Goal: Browse casually: Explore the website without a specific task or goal

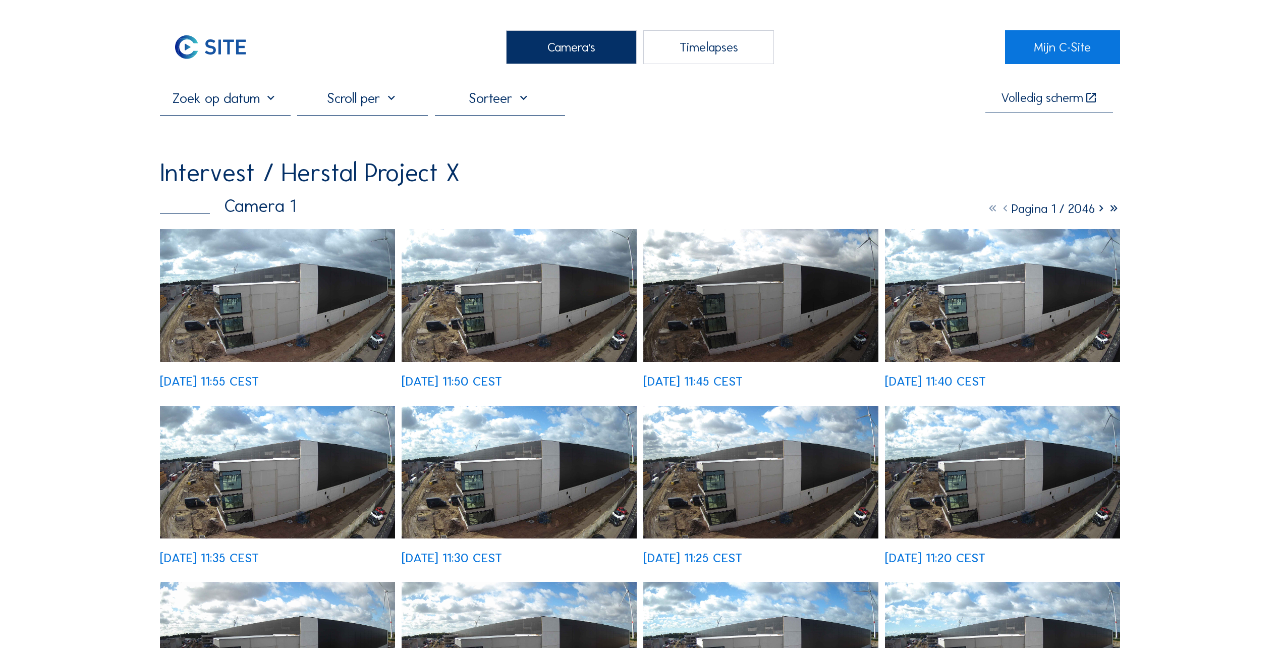
click at [201, 326] on img at bounding box center [277, 295] width 235 height 133
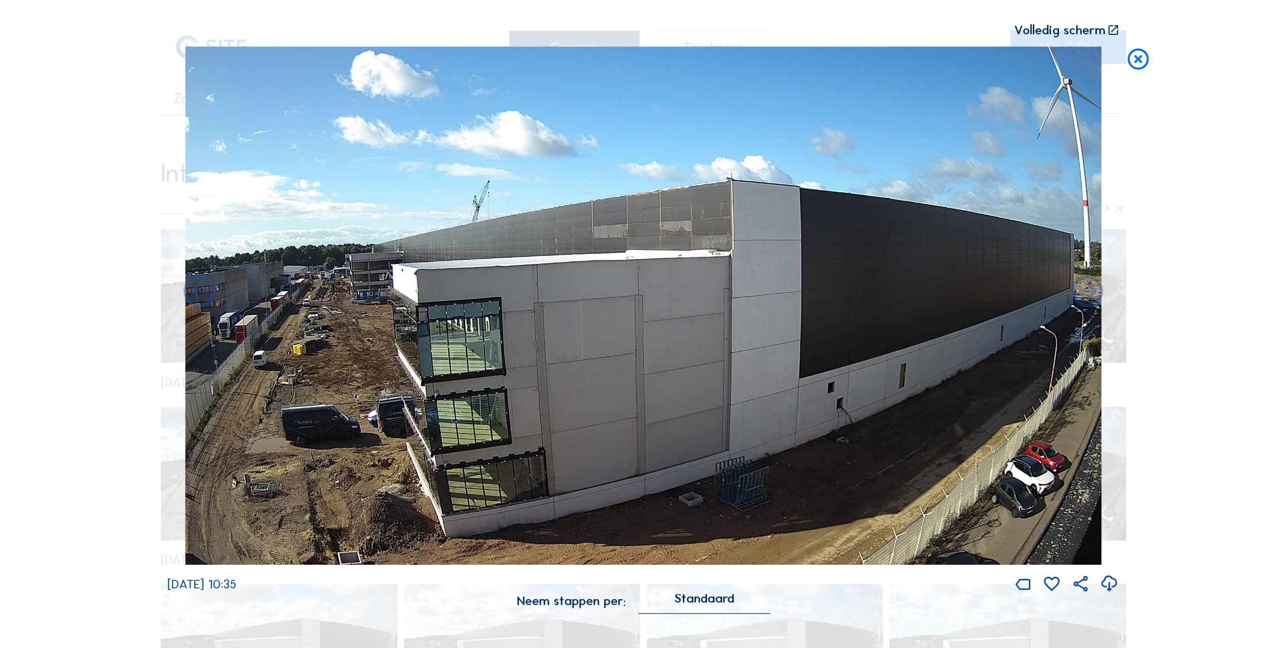
click at [1139, 57] on icon at bounding box center [1138, 59] width 25 height 26
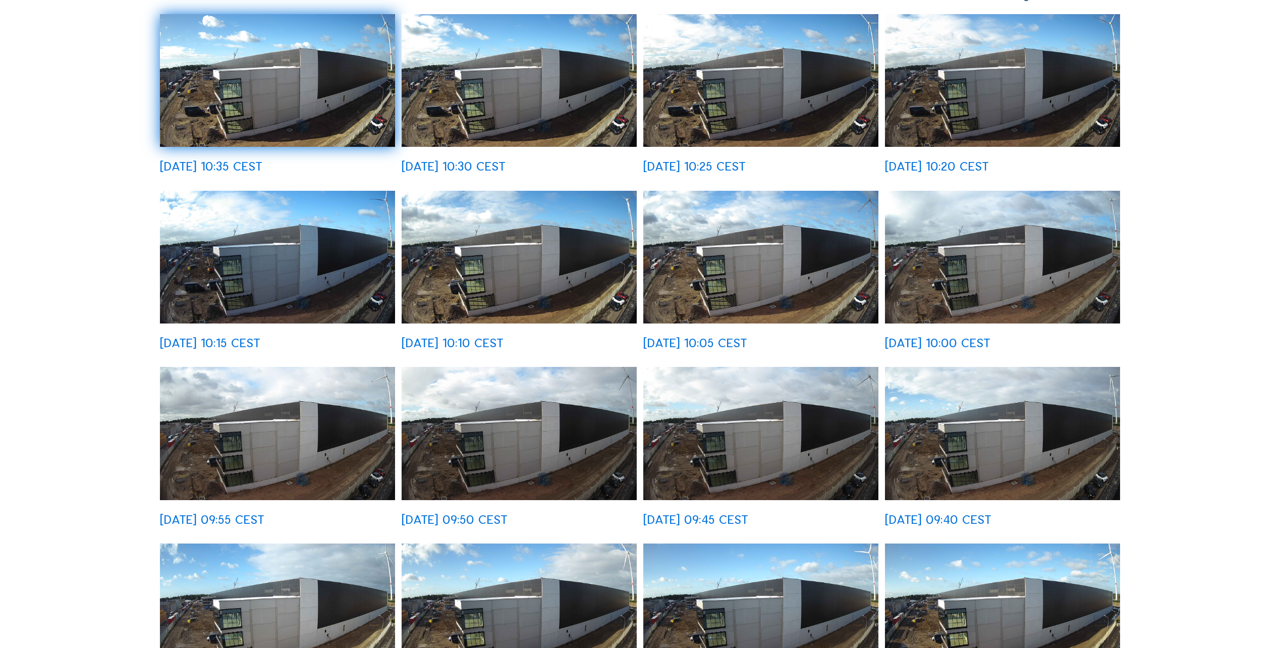
scroll to position [353, 0]
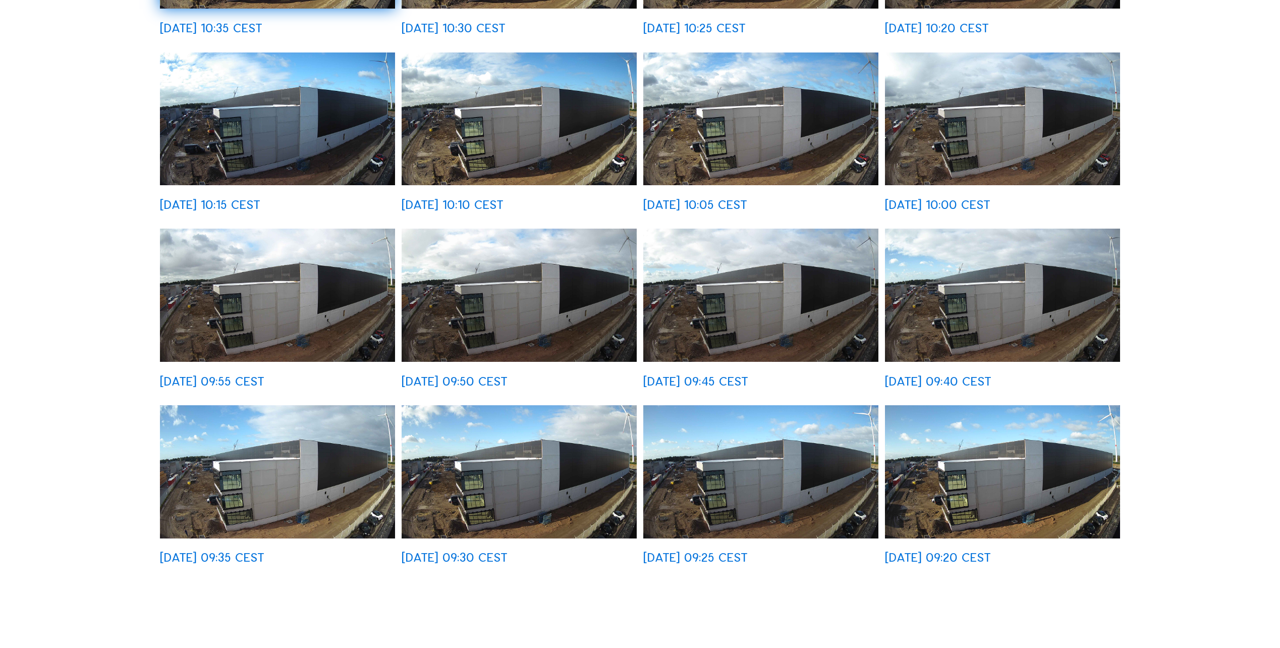
click at [471, 490] on img at bounding box center [518, 471] width 235 height 133
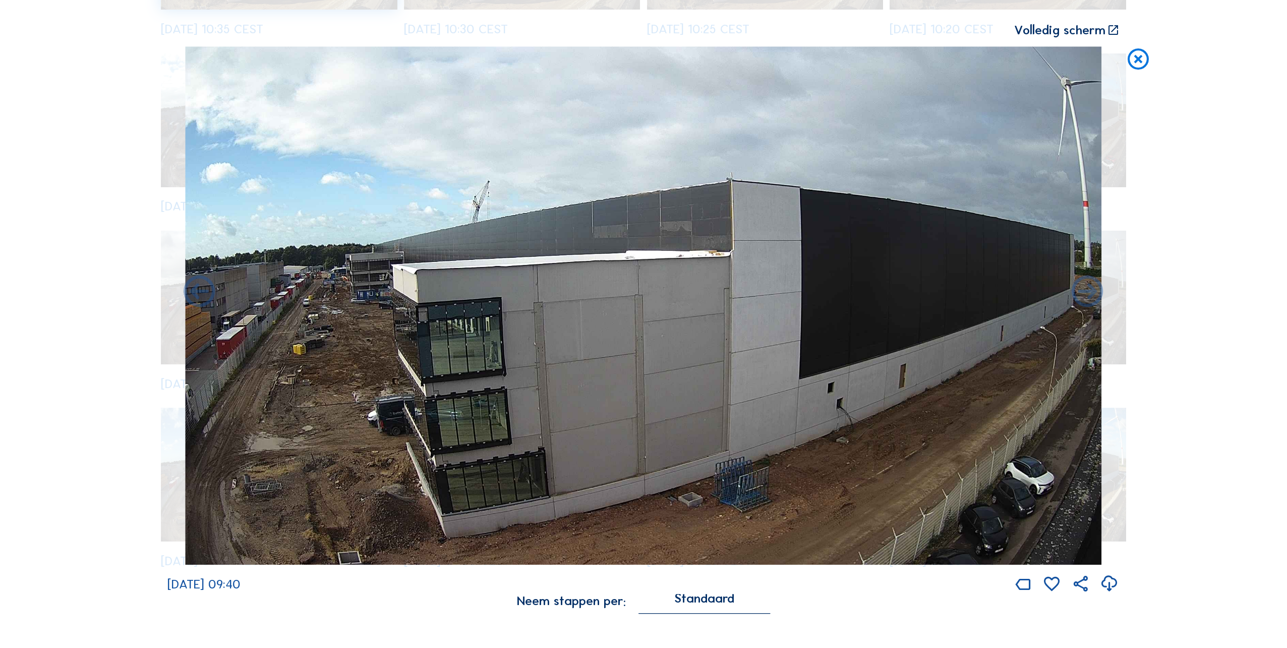
click at [1142, 62] on icon at bounding box center [1138, 59] width 25 height 26
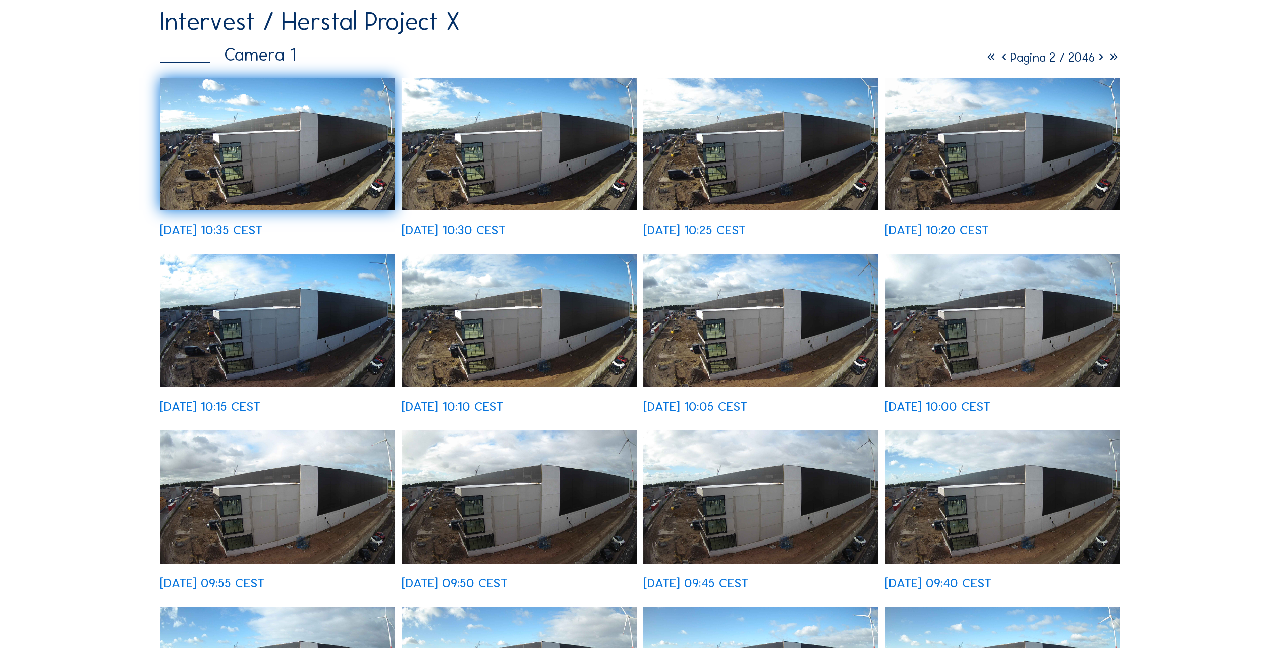
scroll to position [0, 0]
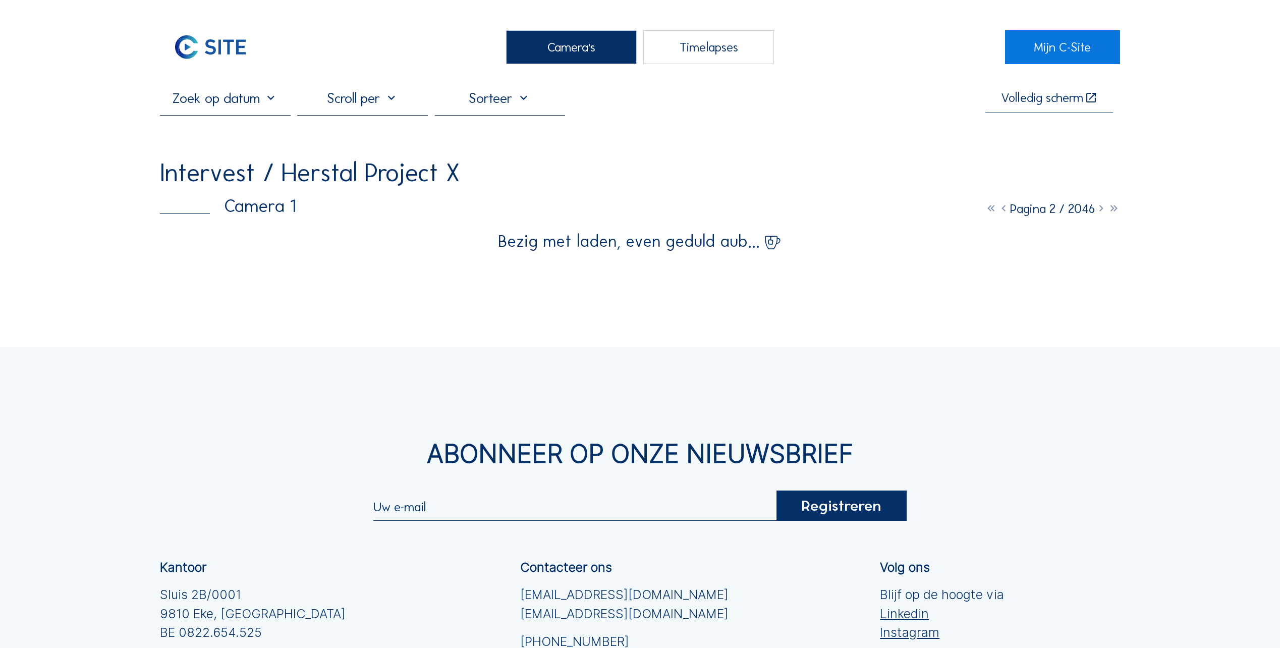
click at [567, 48] on div "Camera's" at bounding box center [571, 47] width 131 height 34
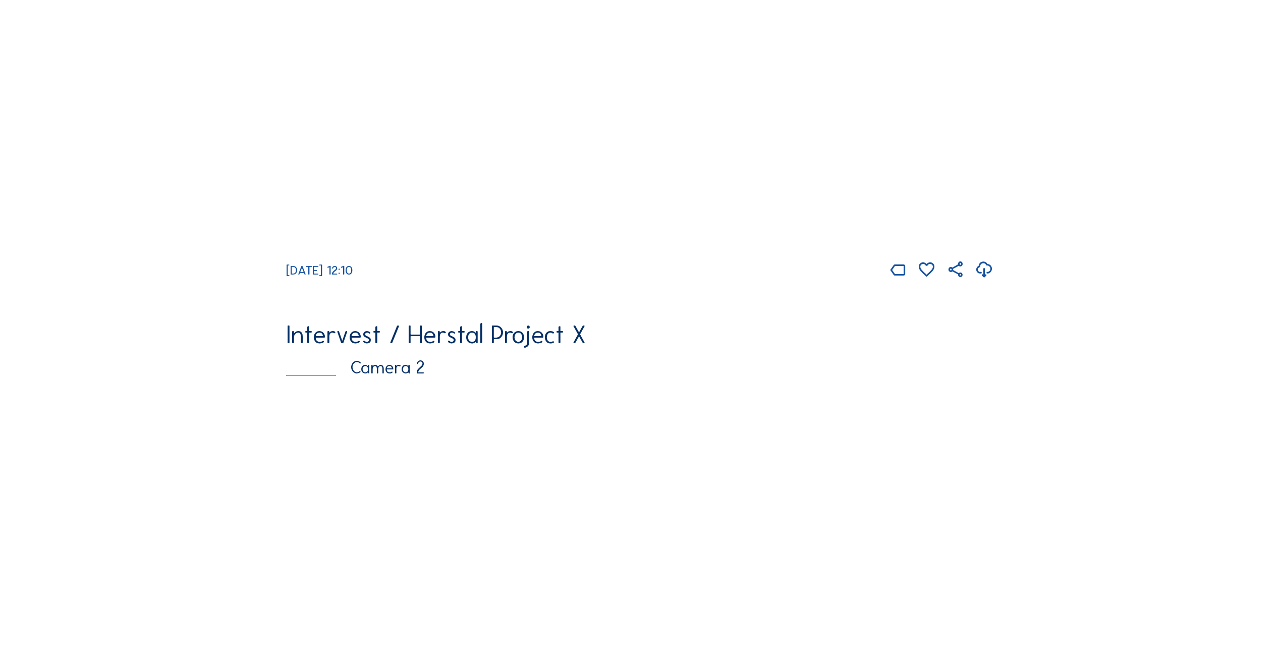
scroll to position [555, 0]
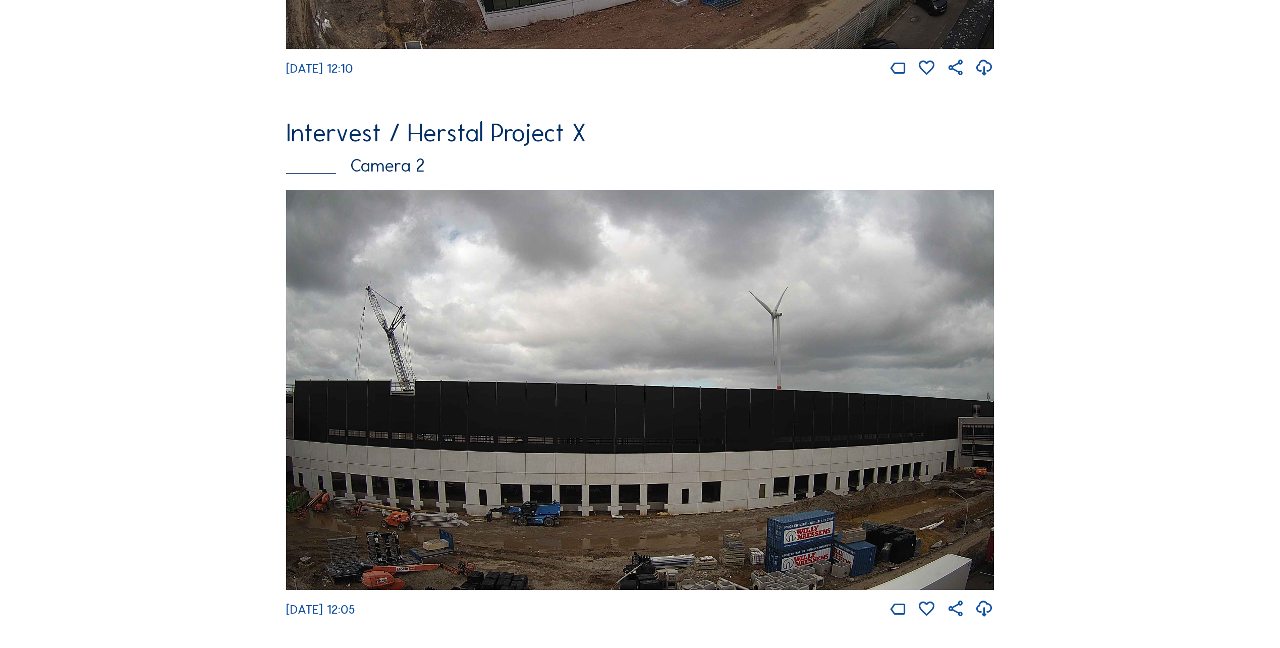
click at [610, 405] on img at bounding box center [640, 390] width 708 height 400
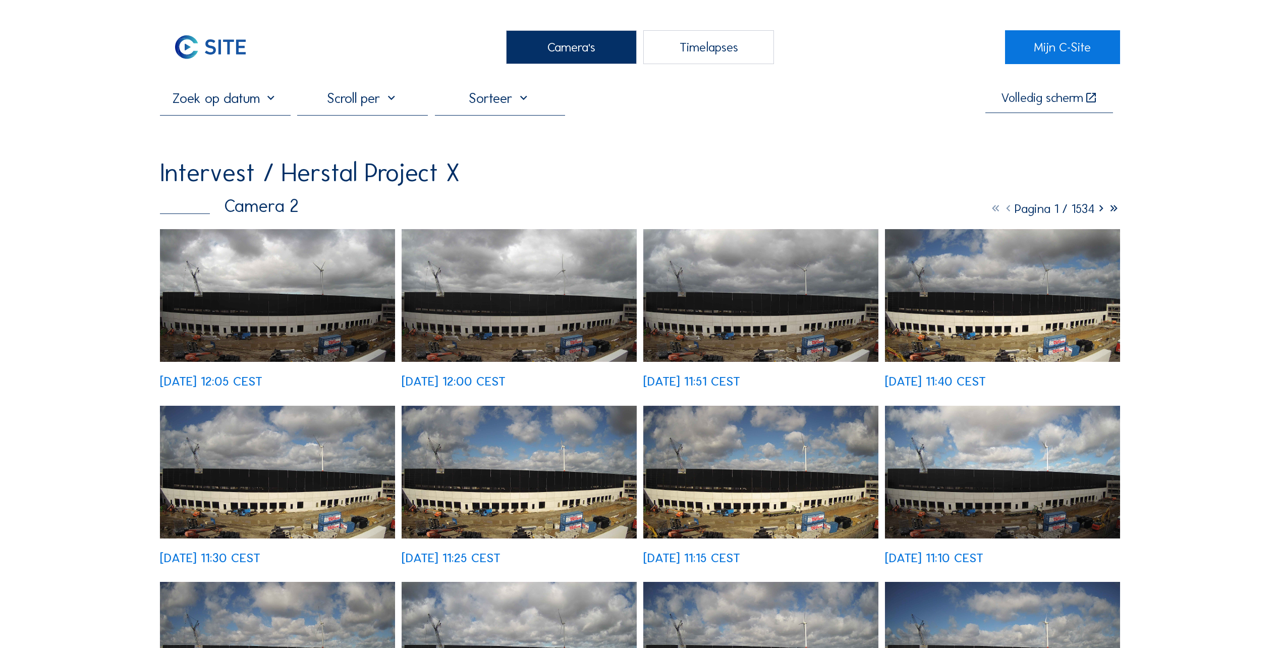
click at [213, 280] on img at bounding box center [277, 295] width 235 height 133
